Goal: Task Accomplishment & Management: Complete application form

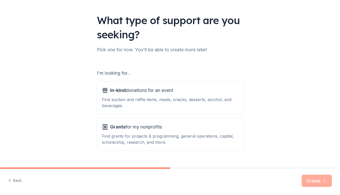
scroll to position [37, 0]
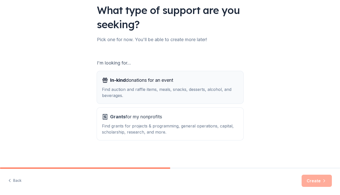
click at [183, 90] on div "Find auction and raffle items, meals, snacks, desserts, alcohol, and beverages." at bounding box center [170, 93] width 136 height 12
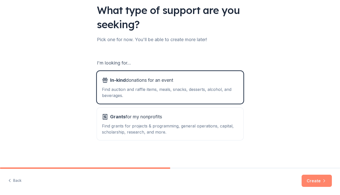
click at [320, 182] on button "Create" at bounding box center [317, 181] width 30 height 12
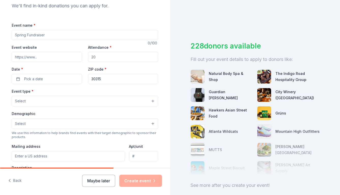
scroll to position [53, 0]
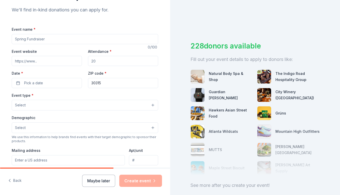
click at [121, 107] on button "Select" at bounding box center [85, 105] width 147 height 11
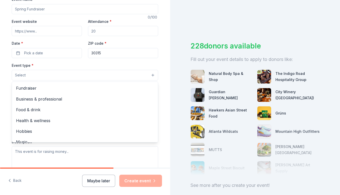
scroll to position [84, 0]
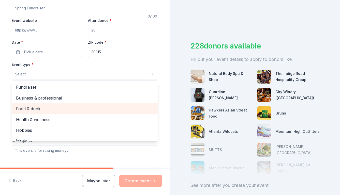
click at [119, 107] on span "Food & drink" at bounding box center [85, 109] width 138 height 7
click at [80, 112] on span "Health & wellness" at bounding box center [85, 109] width 138 height 7
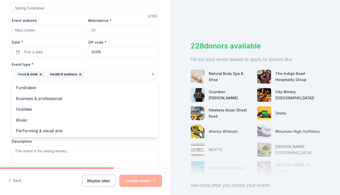
click at [165, 99] on div "Tell us about your event. We'll find in-kind donations you can apply for. Event…" at bounding box center [85, 85] width 163 height 339
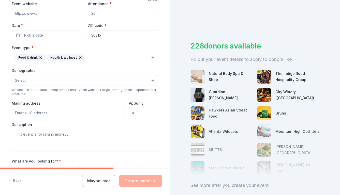
scroll to position [103, 0]
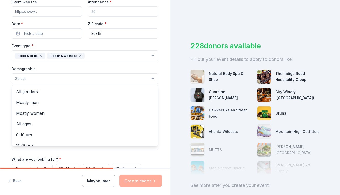
click at [152, 77] on button "Select" at bounding box center [85, 79] width 147 height 11
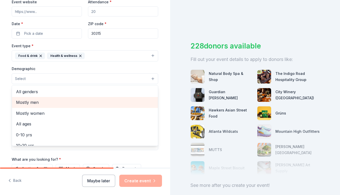
click at [126, 101] on span "Mostly men" at bounding box center [85, 102] width 138 height 7
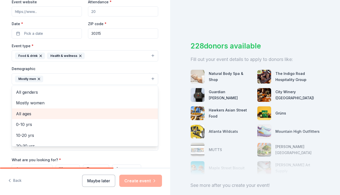
click at [123, 112] on span "All ages" at bounding box center [85, 114] width 138 height 7
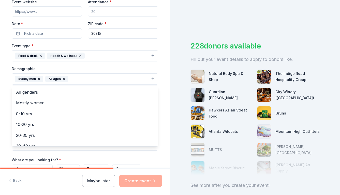
click at [168, 108] on div "Tell us about your event. We'll find in-kind donations you can apply for. Event…" at bounding box center [85, 67] width 170 height 340
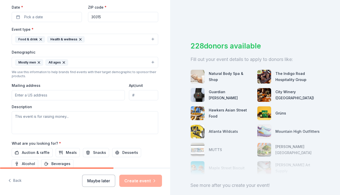
scroll to position [121, 0]
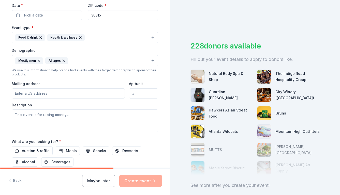
click at [64, 94] on input "Mailing address" at bounding box center [68, 94] width 113 height 10
type input "[GEOGRAPHIC_DATA]"
click at [116, 105] on div "Description" at bounding box center [85, 118] width 147 height 30
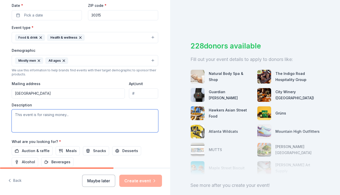
click at [113, 118] on textarea at bounding box center [85, 121] width 147 height 23
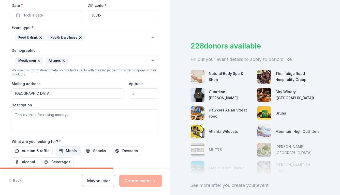
click at [72, 151] on span "Meals" at bounding box center [71, 151] width 11 height 6
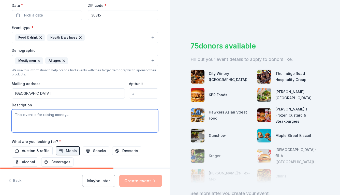
click at [69, 116] on textarea at bounding box center [85, 121] width 147 height 23
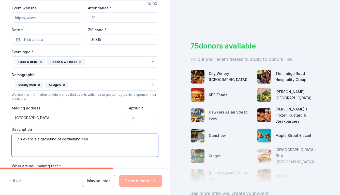
scroll to position [92, 0]
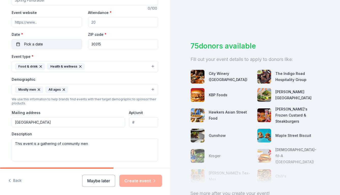
click at [41, 46] on span "Pick a date" at bounding box center [33, 44] width 19 height 6
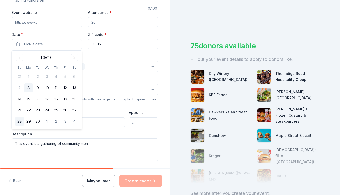
click at [21, 120] on button "28" at bounding box center [19, 121] width 9 height 9
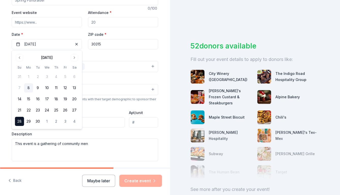
click at [104, 108] on div "Event type * Food & drink Health & wellness Demographic Mostly men All ages We …" at bounding box center [85, 107] width 147 height 108
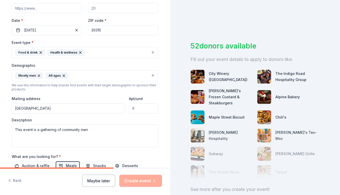
scroll to position [108, 0]
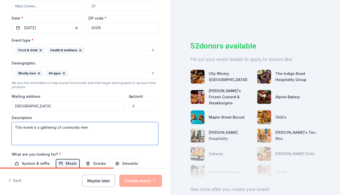
click at [99, 129] on textarea "This event is a gathering of community men" at bounding box center [85, 133] width 147 height 23
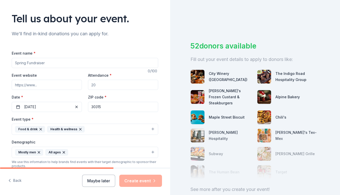
scroll to position [26, 0]
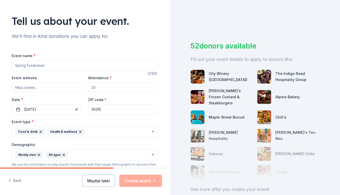
type textarea "This event is a gathering of community men of various backgrounds and socio-eco…"
click at [44, 66] on input "Event name *" at bounding box center [85, 66] width 147 height 10
type input "Men's Community Wellness"
click at [56, 86] on input "Event website" at bounding box center [47, 87] width 70 height 10
type input "[DOMAIN_NAME]"
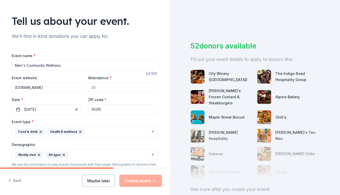
click at [95, 84] on input "Attendance *" at bounding box center [123, 87] width 70 height 10
type input "35"
click at [162, 102] on div "Tell us about your event. We'll find in-kind donations you can apply for. Event…" at bounding box center [85, 144] width 163 height 340
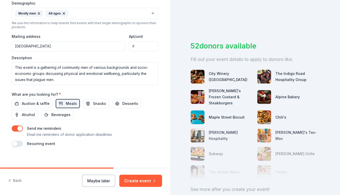
scroll to position [172, 0]
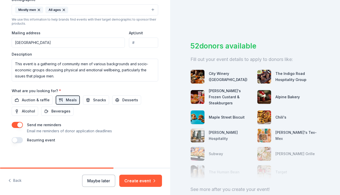
click at [90, 45] on input "[GEOGRAPHIC_DATA]" at bounding box center [68, 43] width 113 height 10
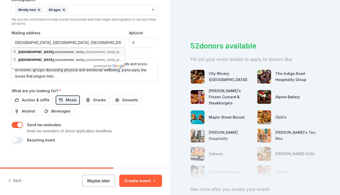
type input "[GEOGRAPHIC_DATA]"
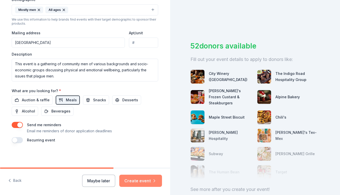
click at [140, 183] on button "Create event" at bounding box center [140, 181] width 43 height 12
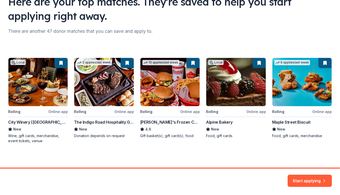
scroll to position [46, 0]
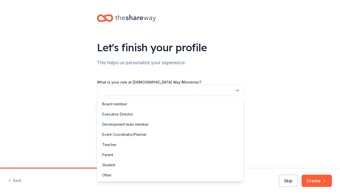
click at [237, 89] on icon "button" at bounding box center [237, 90] width 5 height 5
click at [211, 112] on div "Executive Director" at bounding box center [170, 114] width 144 height 10
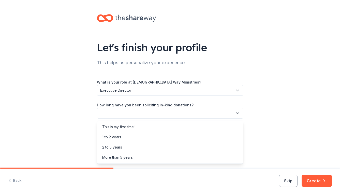
click at [238, 113] on icon "button" at bounding box center [237, 113] width 3 height 1
click at [222, 136] on div "1 to 2 years" at bounding box center [170, 137] width 144 height 10
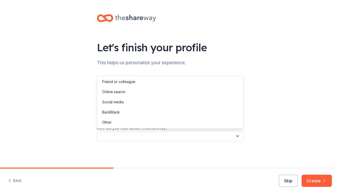
click at [237, 136] on icon "button" at bounding box center [237, 136] width 3 height 1
click at [220, 82] on div "Friend or colleague" at bounding box center [170, 82] width 144 height 10
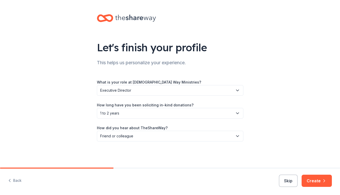
click at [285, 128] on div "Let's finish your profile This helps us personalize your experience. What is yo…" at bounding box center [170, 83] width 340 height 166
click at [318, 182] on button "Create" at bounding box center [317, 181] width 30 height 12
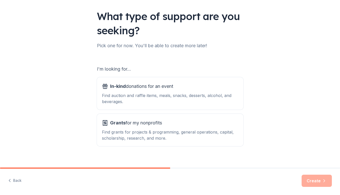
scroll to position [37, 0]
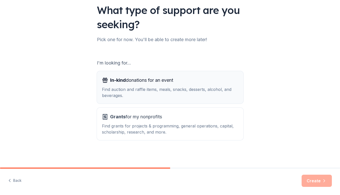
click at [202, 89] on div "Find auction and raffle items, meals, snacks, desserts, alcohol, and beverages." at bounding box center [170, 93] width 136 height 12
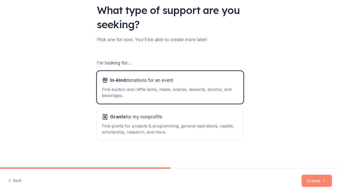
click at [311, 180] on button "Create" at bounding box center [317, 181] width 30 height 12
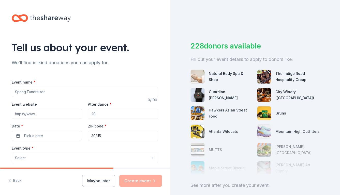
click at [74, 89] on input "Event name *" at bounding box center [85, 92] width 147 height 10
type input "Men's Community Wellness"
click at [102, 113] on input "Attendance *" at bounding box center [123, 114] width 70 height 10
type input "35"
click at [118, 128] on div "ZIP code * 30315" at bounding box center [123, 132] width 70 height 18
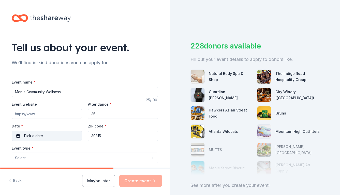
click at [64, 135] on button "Pick a date" at bounding box center [47, 136] width 70 height 10
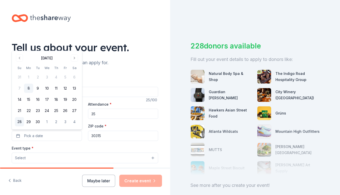
click at [20, 122] on button "28" at bounding box center [19, 122] width 9 height 9
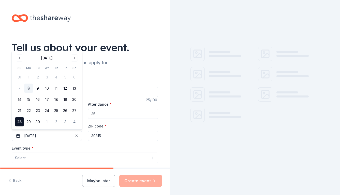
click at [20, 122] on button "28" at bounding box center [19, 122] width 9 height 9
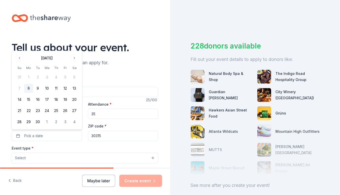
click at [166, 128] on div "Tell us about your event. We'll find in-kind donations you can apply for. Event…" at bounding box center [85, 169] width 170 height 339
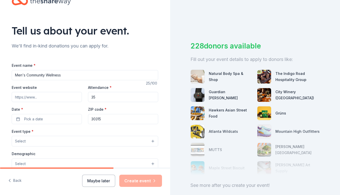
scroll to position [21, 0]
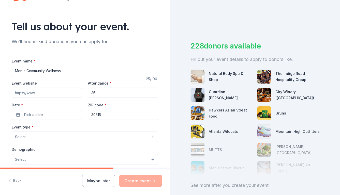
click at [54, 93] on input "Event website" at bounding box center [47, 93] width 70 height 10
type input "[DOMAIN_NAME]"
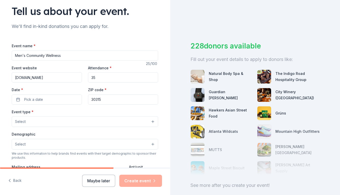
scroll to position [39, 0]
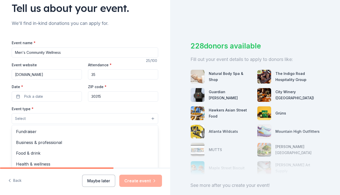
click at [61, 119] on button "Select" at bounding box center [85, 119] width 147 height 11
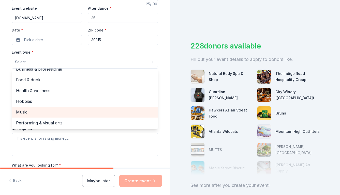
scroll to position [96, 0]
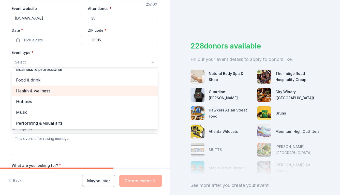
click at [36, 92] on span "Health & wellness" at bounding box center [85, 91] width 138 height 7
click at [35, 92] on span "Food & drink" at bounding box center [85, 91] width 138 height 7
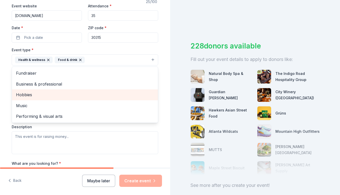
scroll to position [96, 0]
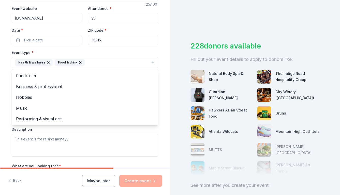
click at [159, 132] on div "Tell us about your event. We'll find in-kind donations you can apply for. Event…" at bounding box center [85, 73] width 163 height 339
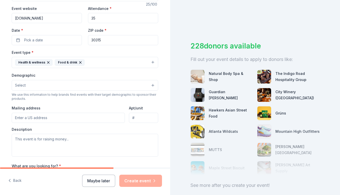
scroll to position [97, 0]
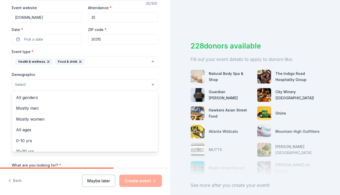
click at [147, 86] on button "Select" at bounding box center [85, 84] width 147 height 11
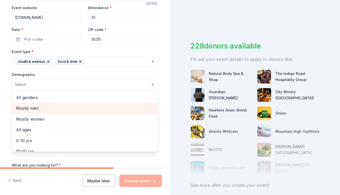
click at [119, 110] on span "Mostly men" at bounding box center [85, 108] width 138 height 7
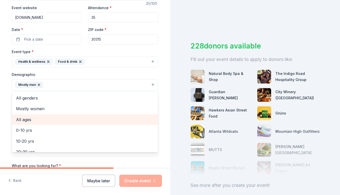
click at [116, 120] on span "All ages" at bounding box center [85, 120] width 138 height 7
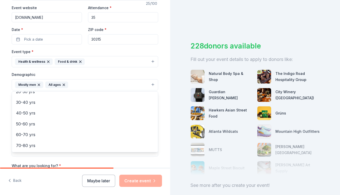
scroll to position [60, 0]
click at [165, 115] on div "Tell us about your event. We'll find in-kind donations you can apply for. Event…" at bounding box center [85, 73] width 163 height 340
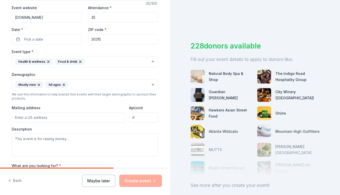
click at [91, 116] on input "Mailing address" at bounding box center [68, 118] width 113 height 10
type input "[GEOGRAPHIC_DATA]"
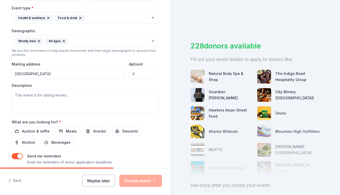
scroll to position [144, 0]
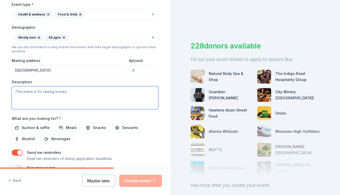
click at [117, 102] on textarea at bounding box center [85, 98] width 147 height 23
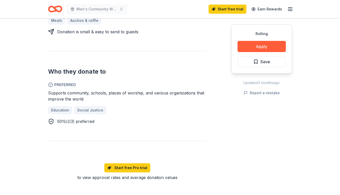
scroll to position [247, 0]
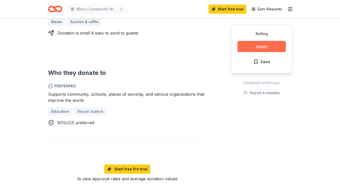
click at [255, 46] on button "Apply" at bounding box center [262, 46] width 48 height 11
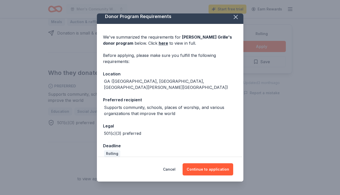
scroll to position [0, 0]
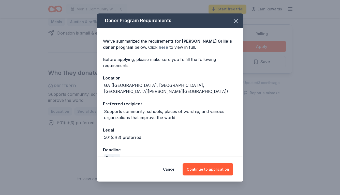
click at [159, 48] on link "here" at bounding box center [163, 47] width 9 height 6
